Goal: Task Accomplishment & Management: Use online tool/utility

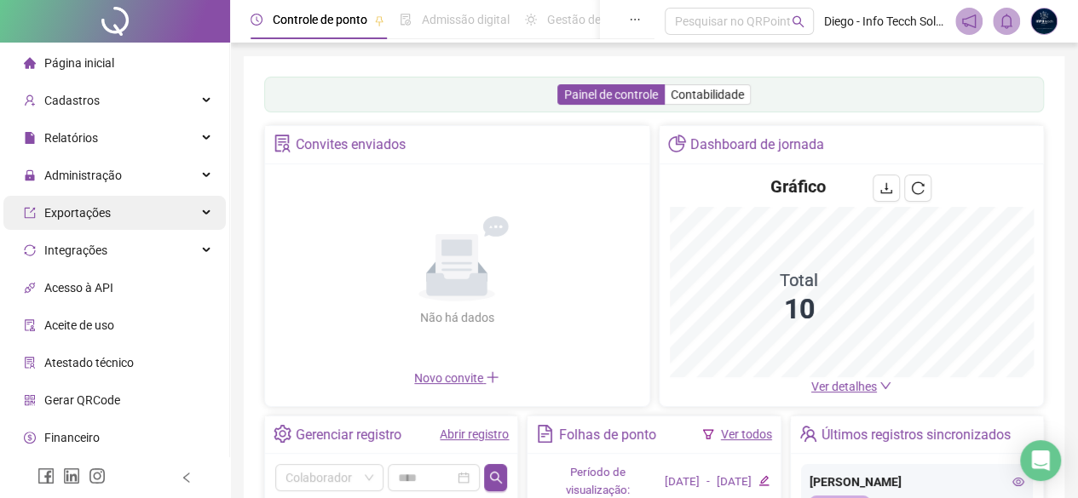
click at [156, 207] on div "Exportações" at bounding box center [114, 213] width 222 height 34
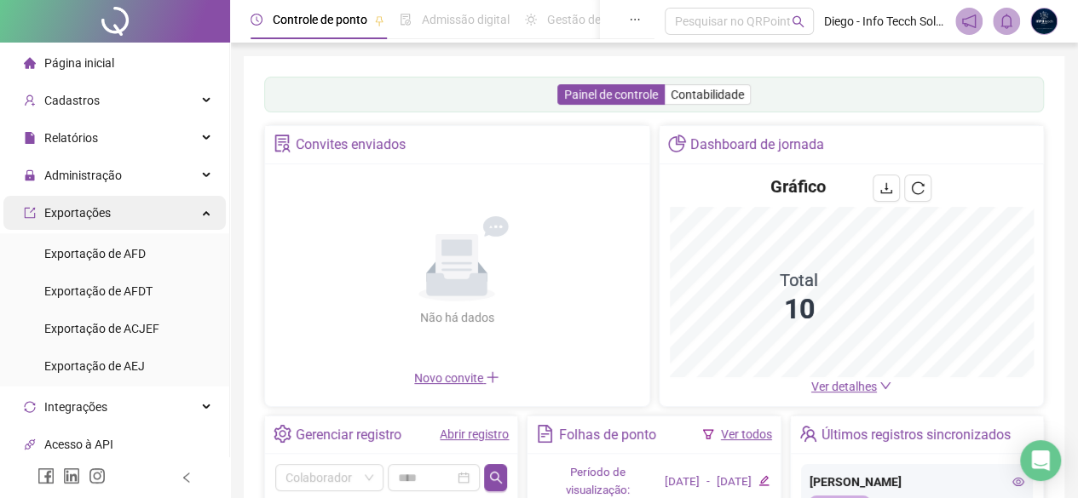
click at [163, 219] on div "Exportações" at bounding box center [114, 213] width 222 height 34
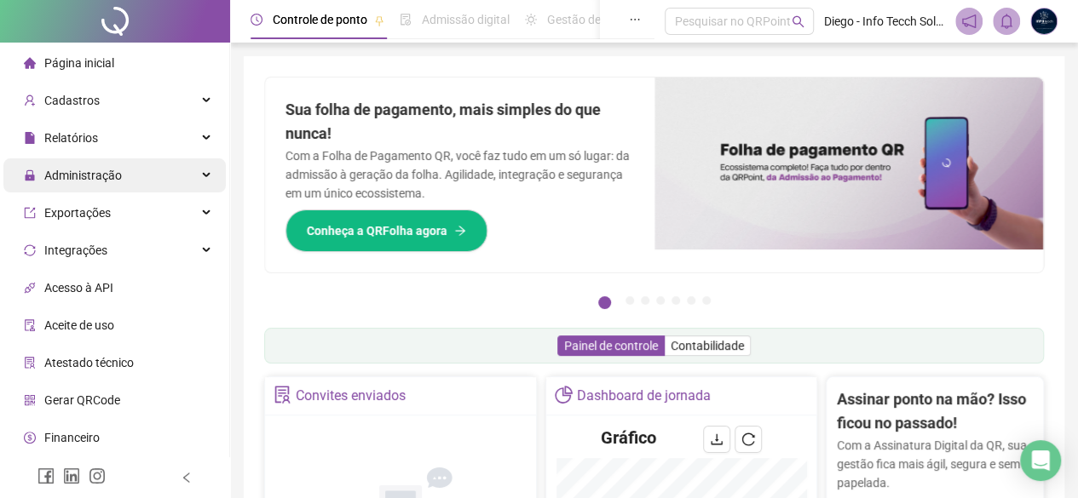
click at [128, 181] on div "Administração" at bounding box center [114, 175] width 222 height 34
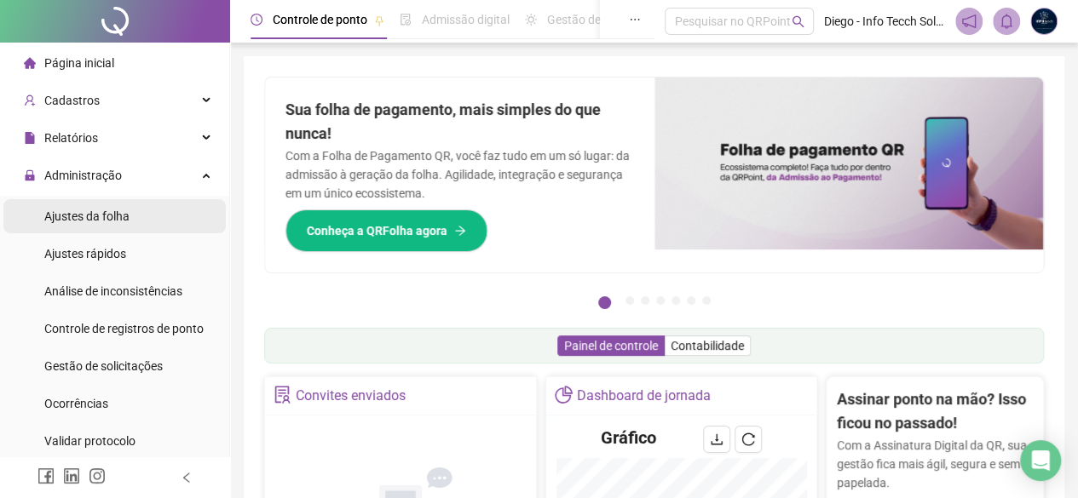
click at [145, 224] on li "Ajustes da folha" at bounding box center [114, 216] width 222 height 34
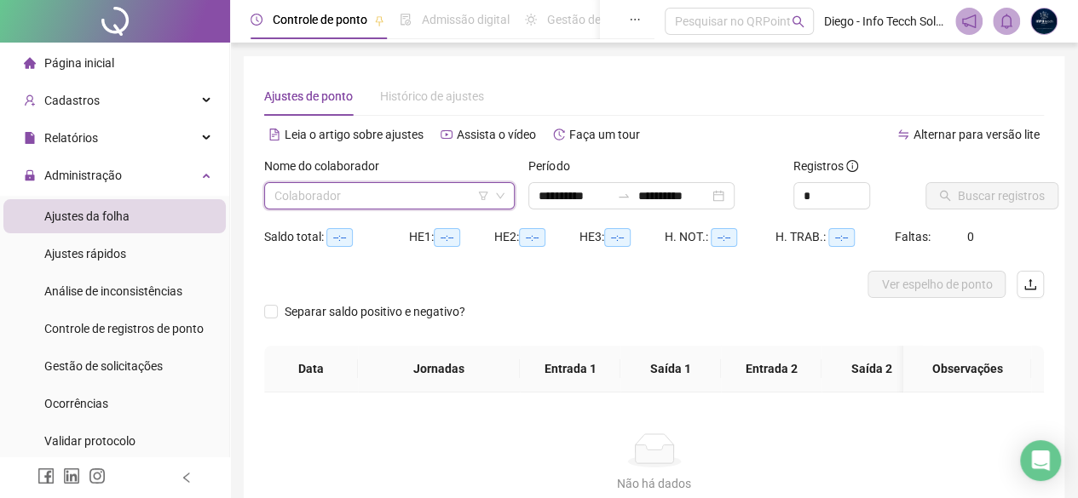
click at [403, 184] on input "search" at bounding box center [381, 196] width 215 height 26
type input "**********"
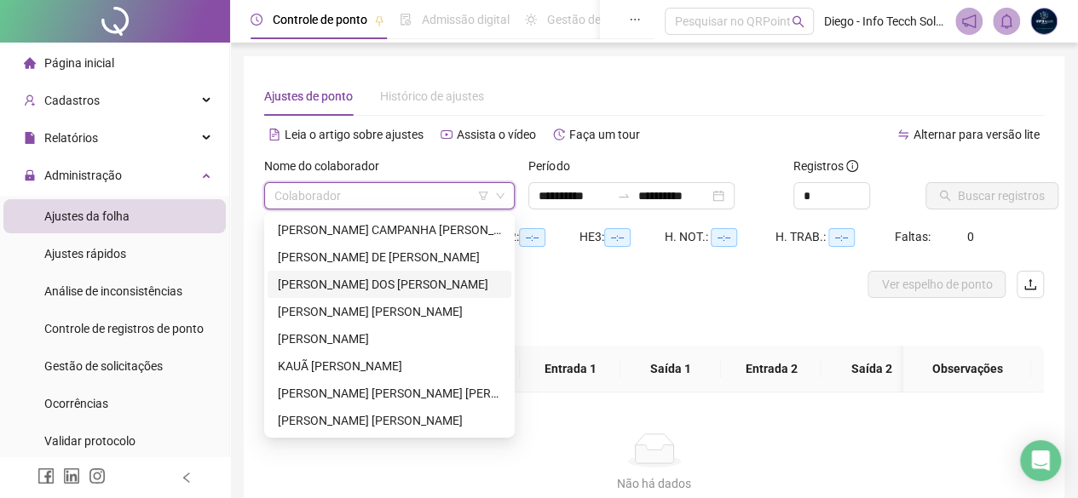
click at [452, 281] on div "[PERSON_NAME] DOS [PERSON_NAME]" at bounding box center [389, 284] width 223 height 19
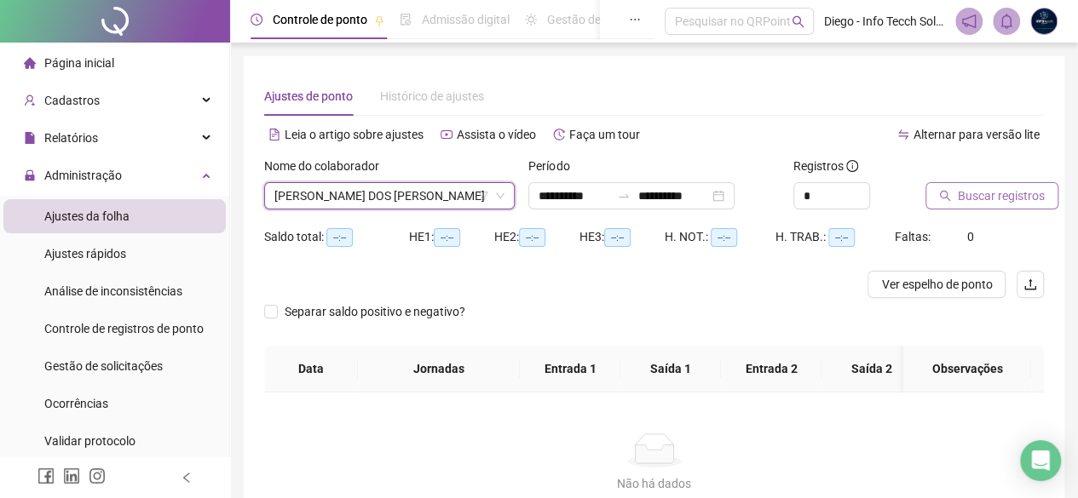
click at [1011, 202] on span "Buscar registros" at bounding box center [1001, 196] width 87 height 19
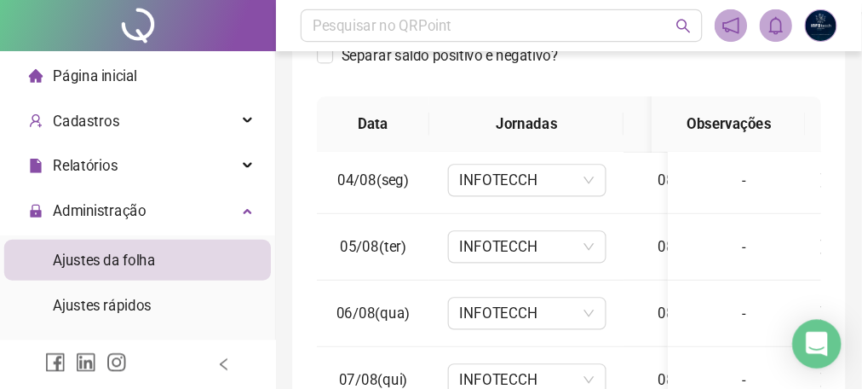
scroll to position [170, 0]
